Goal: Information Seeking & Learning: Learn about a topic

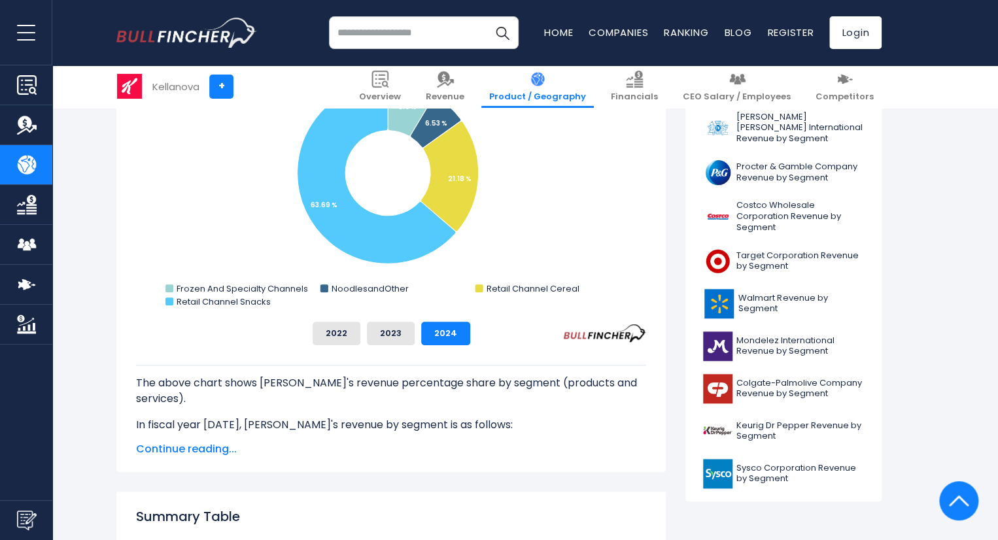
scroll to position [429, 0]
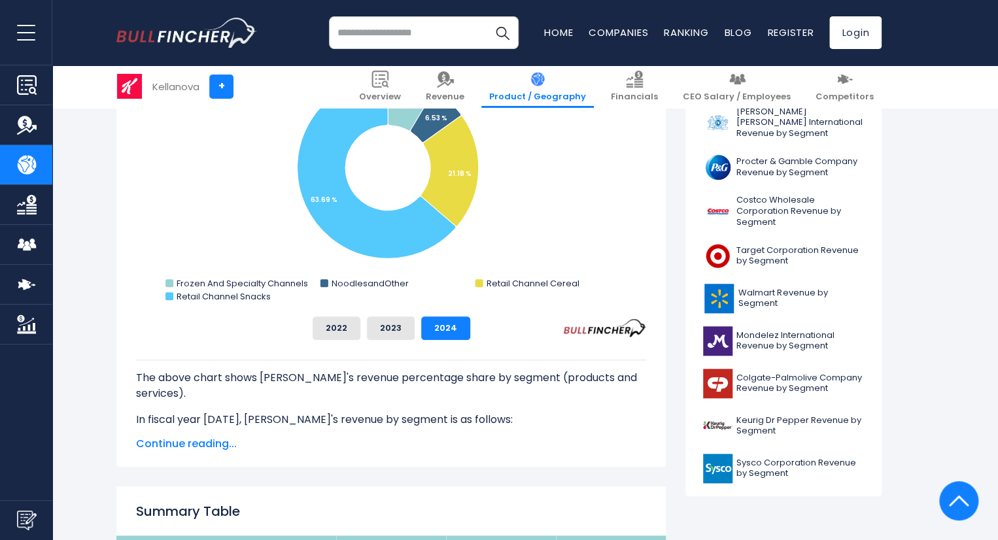
click at [198, 447] on span "Continue reading..." at bounding box center [391, 444] width 510 height 16
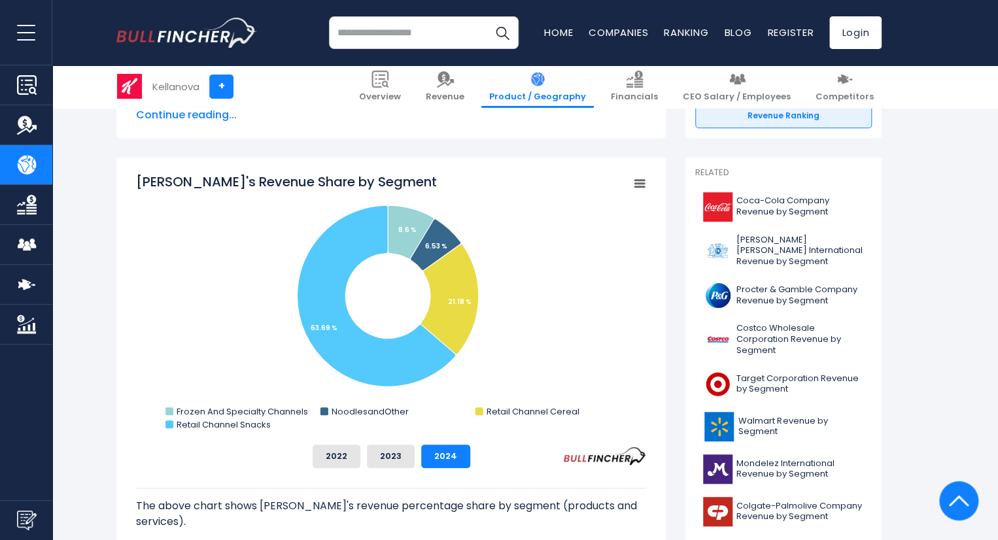
scroll to position [298, 0]
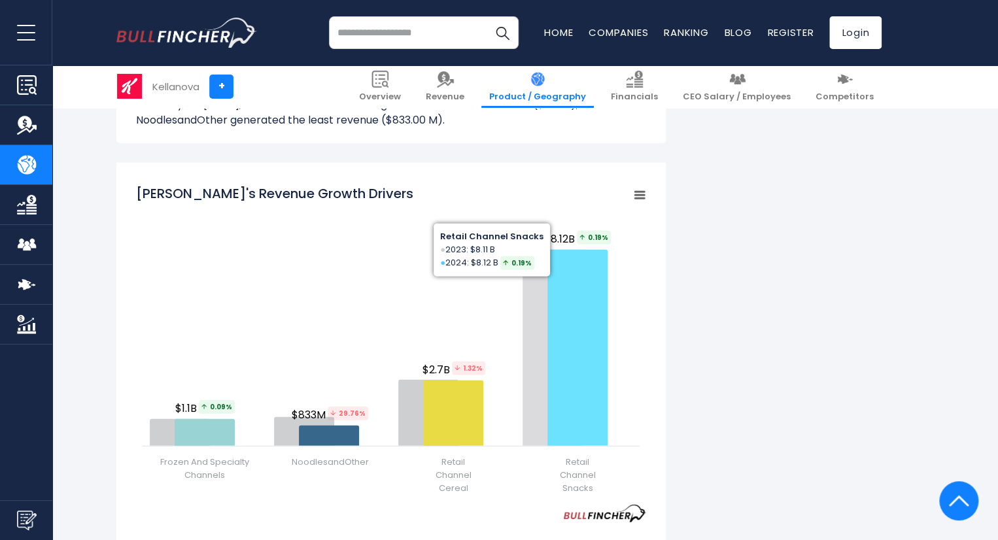
scroll to position [1489, 0]
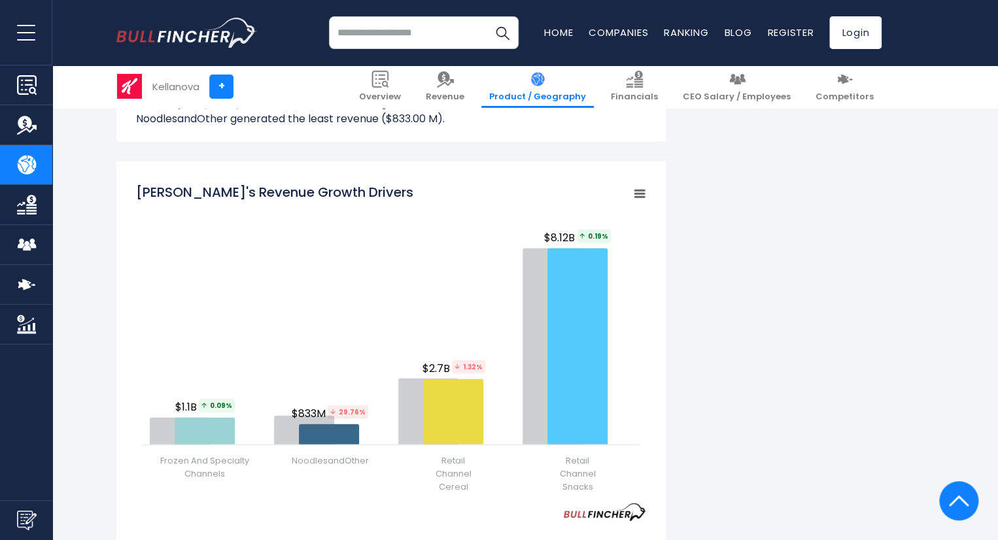
click at [702, 403] on div "[PERSON_NAME]'s Revenue by Segment In fiscal year [DATE], Kellanova's revenue b…" at bounding box center [498, 138] width 765 height 2671
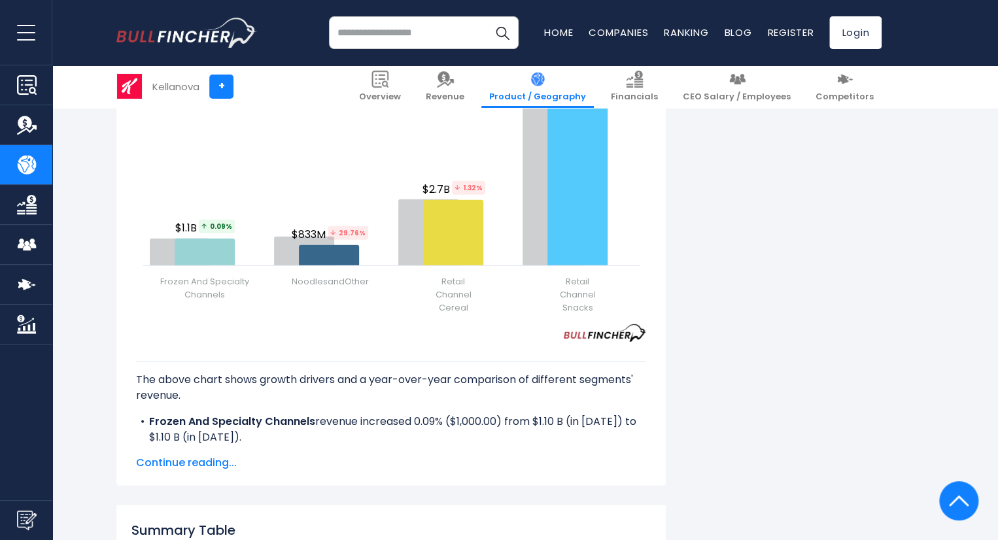
scroll to position [1670, 0]
click at [199, 461] on span "Continue reading..." at bounding box center [391, 462] width 510 height 16
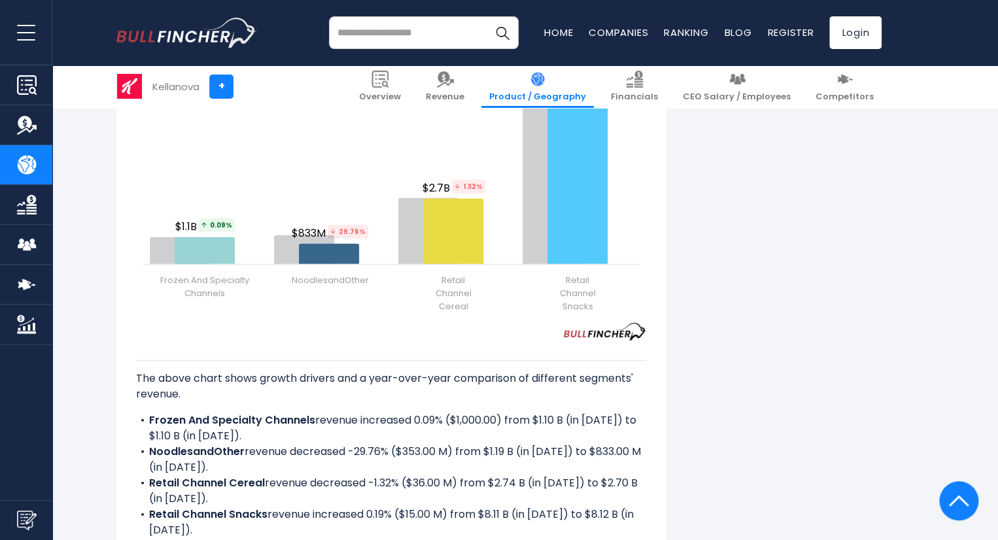
click at [389, 470] on li "NoodlesandOther revenue decreased -29.76% ($353.00 M) from $1.19 B (in [DATE]) …" at bounding box center [391, 459] width 510 height 31
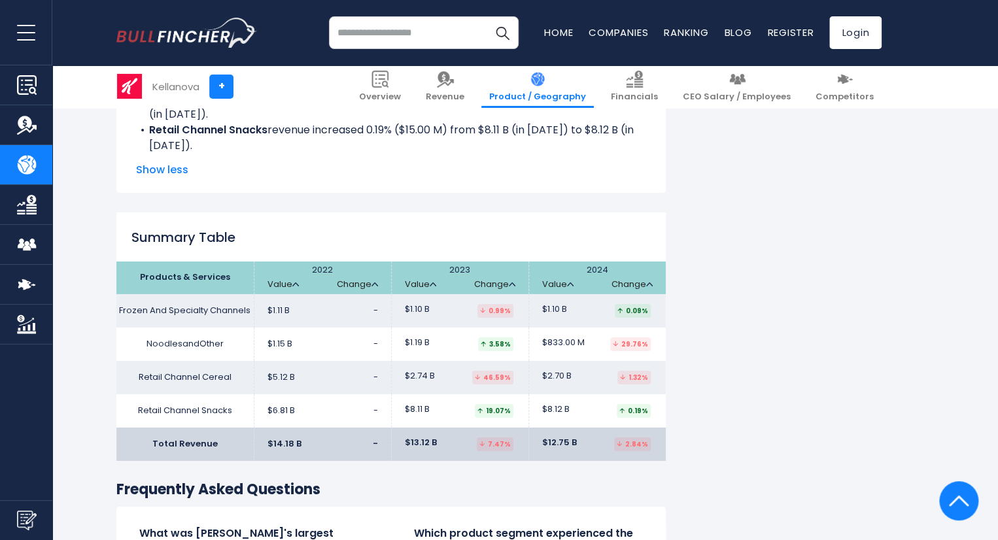
scroll to position [2070, 0]
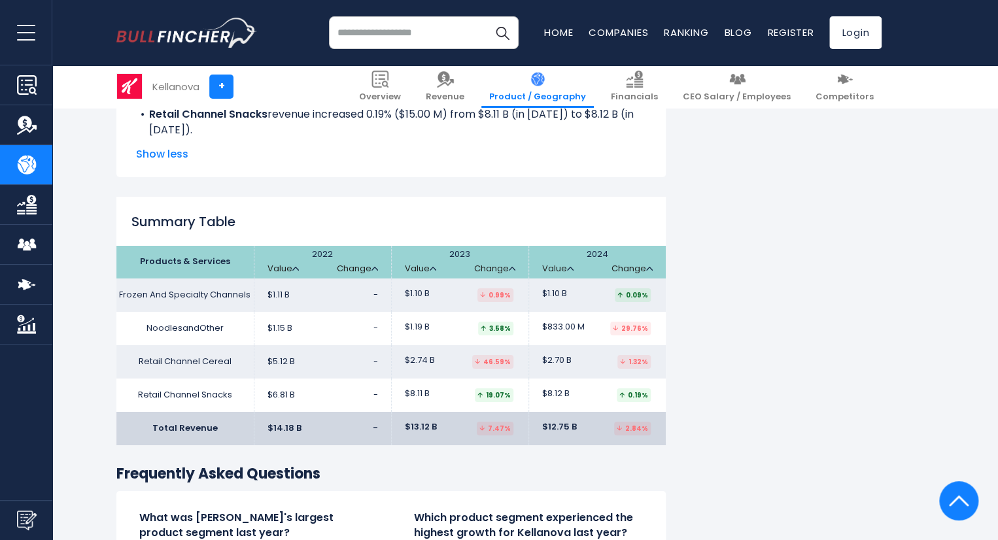
click at [389, 470] on h3 "Frequently Asked Questions" at bounding box center [391, 474] width 550 height 19
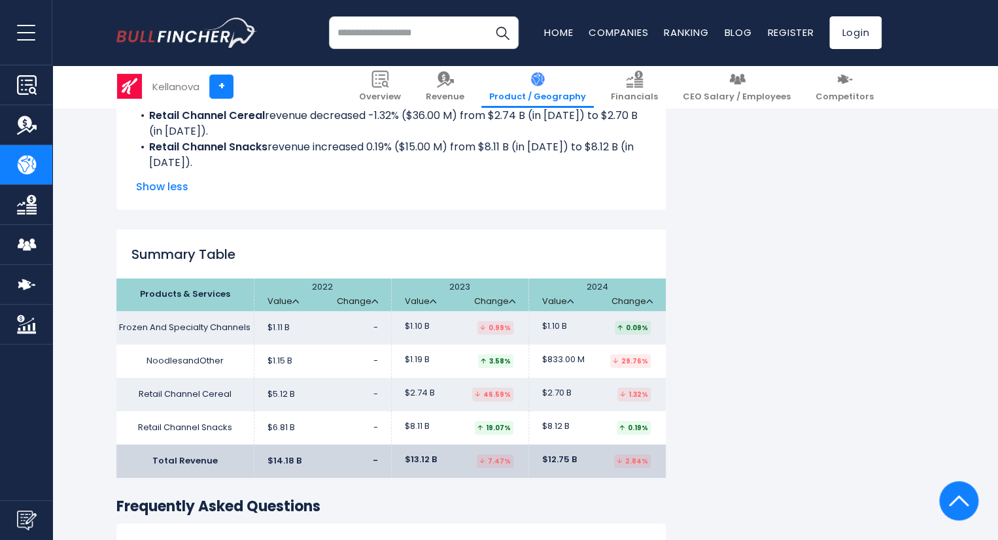
scroll to position [2041, 0]
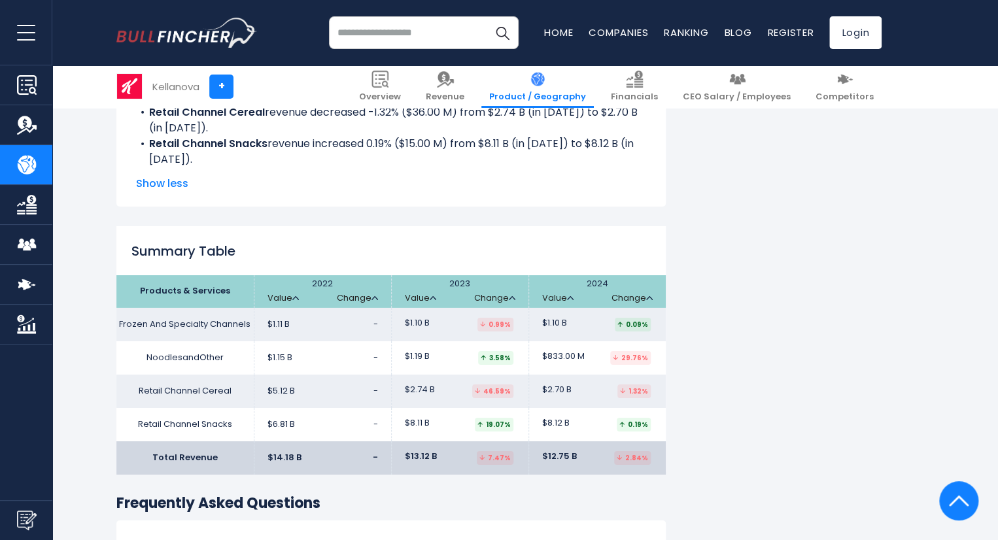
click at [3, 315] on link "Market Cap" at bounding box center [26, 324] width 52 height 39
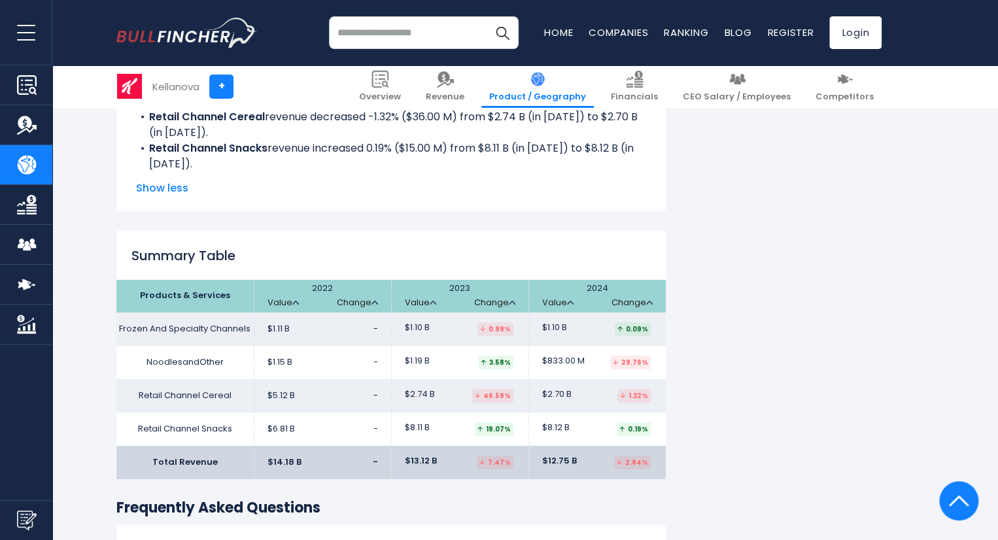
scroll to position [2035, 0]
click at [3, 315] on link "Market Cap" at bounding box center [26, 324] width 52 height 39
